Goal: Task Accomplishment & Management: Use online tool/utility

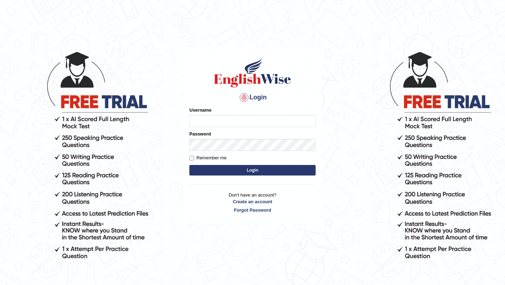
click at [229, 121] on input "Username" at bounding box center [252, 121] width 126 height 12
type input "0466609749"
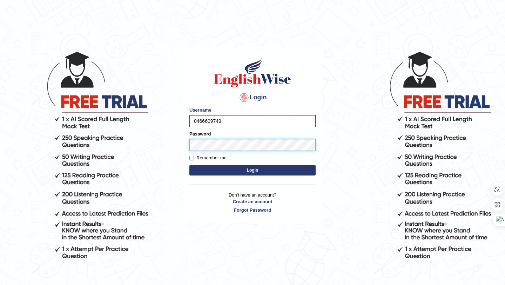
click at [189, 165] on button "Login" at bounding box center [252, 170] width 126 height 11
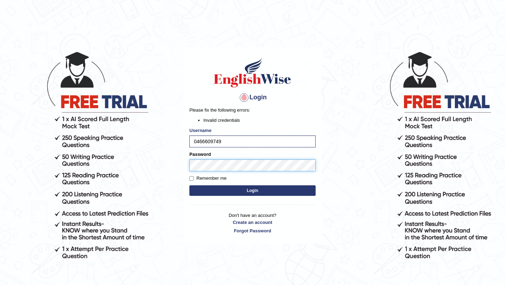
click at [162, 163] on body "Login Please fix the following errors: Invalid credentials Username 0466609749 …" at bounding box center [252, 167] width 505 height 285
click at [189, 185] on button "Login" at bounding box center [252, 190] width 126 height 11
click at [125, 165] on body "Login Please fix the following errors: Invalid credentials Username 0466609749 …" at bounding box center [252, 167] width 505 height 285
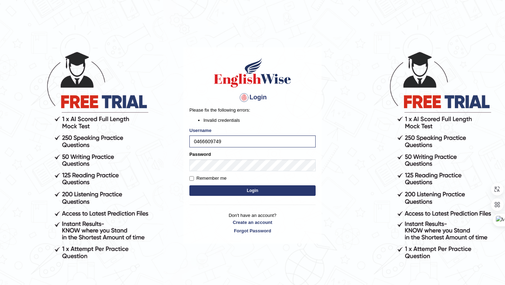
click at [189, 185] on button "Login" at bounding box center [252, 190] width 126 height 11
click at [138, 165] on body "Login Please fix the following errors: Invalid credentials Username 0466609749 …" at bounding box center [252, 167] width 505 height 285
click at [209, 192] on button "Login" at bounding box center [252, 190] width 126 height 11
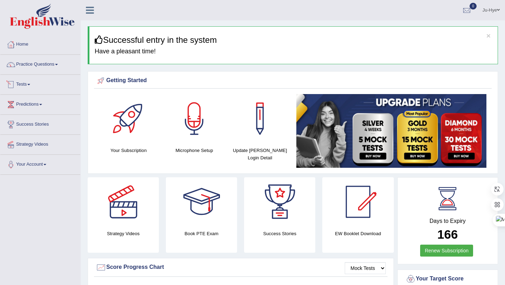
click at [29, 82] on link "Tests" at bounding box center [40, 84] width 80 height 18
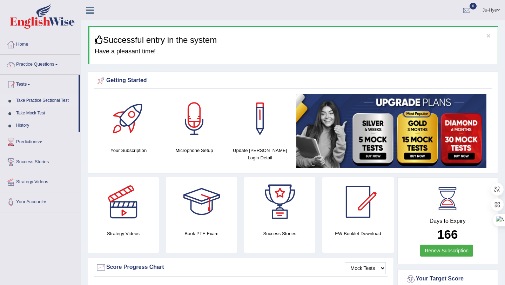
click at [69, 101] on link "Take Practice Sectional Test" at bounding box center [46, 100] width 66 height 13
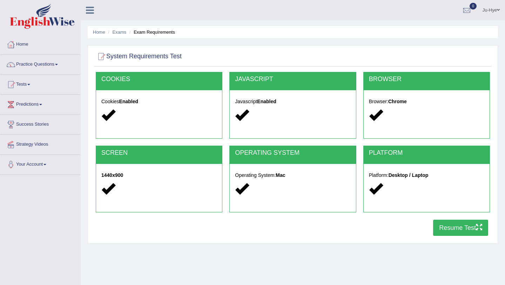
click at [457, 227] on button "Resume Test" at bounding box center [460, 228] width 55 height 16
